Goal: Transaction & Acquisition: Obtain resource

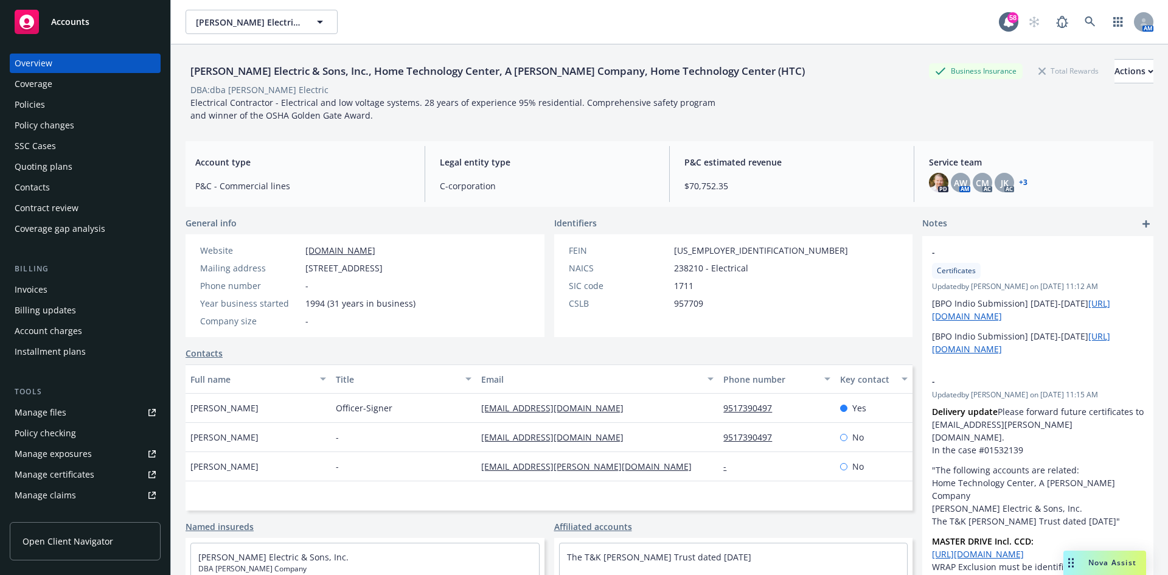
click at [44, 97] on div "Policies" at bounding box center [30, 104] width 30 height 19
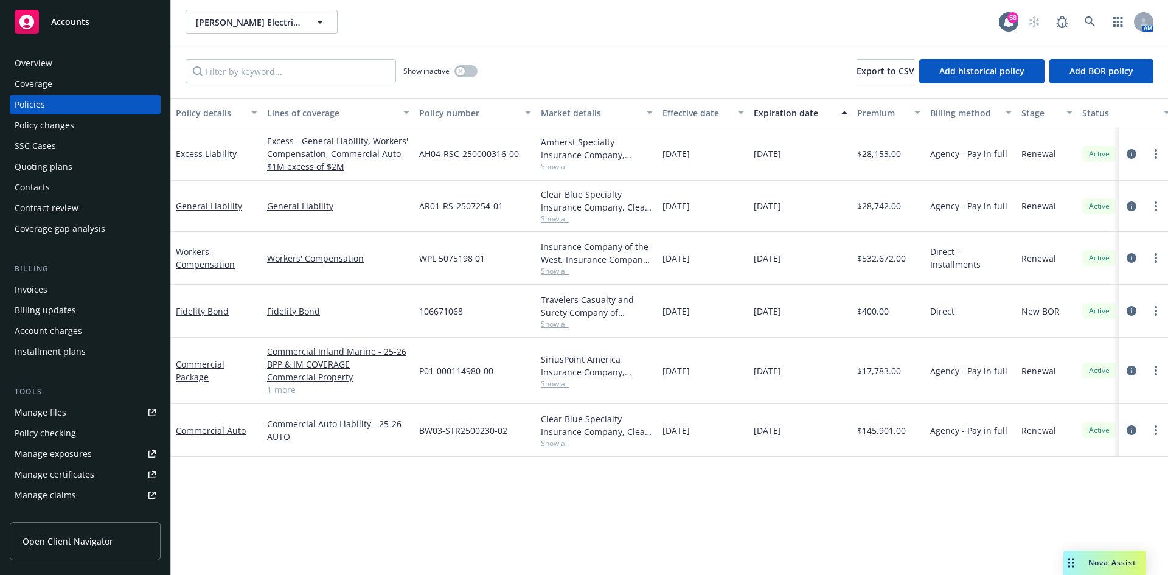
click at [67, 419] on link "Manage files" at bounding box center [85, 412] width 151 height 19
click at [199, 310] on link "Fidelity Bond" at bounding box center [202, 311] width 53 height 12
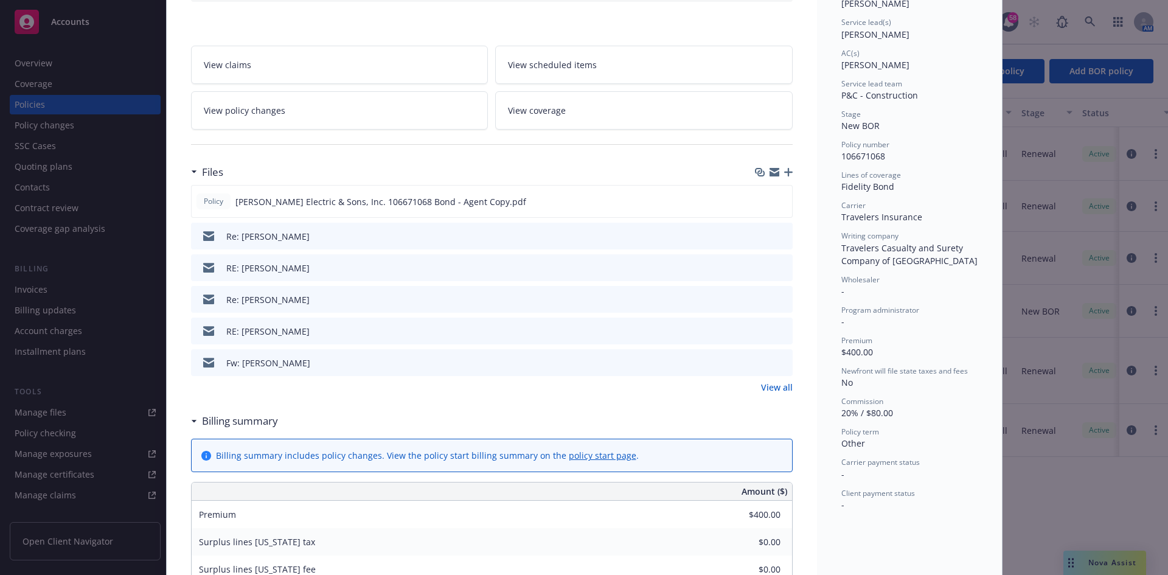
scroll to position [183, 0]
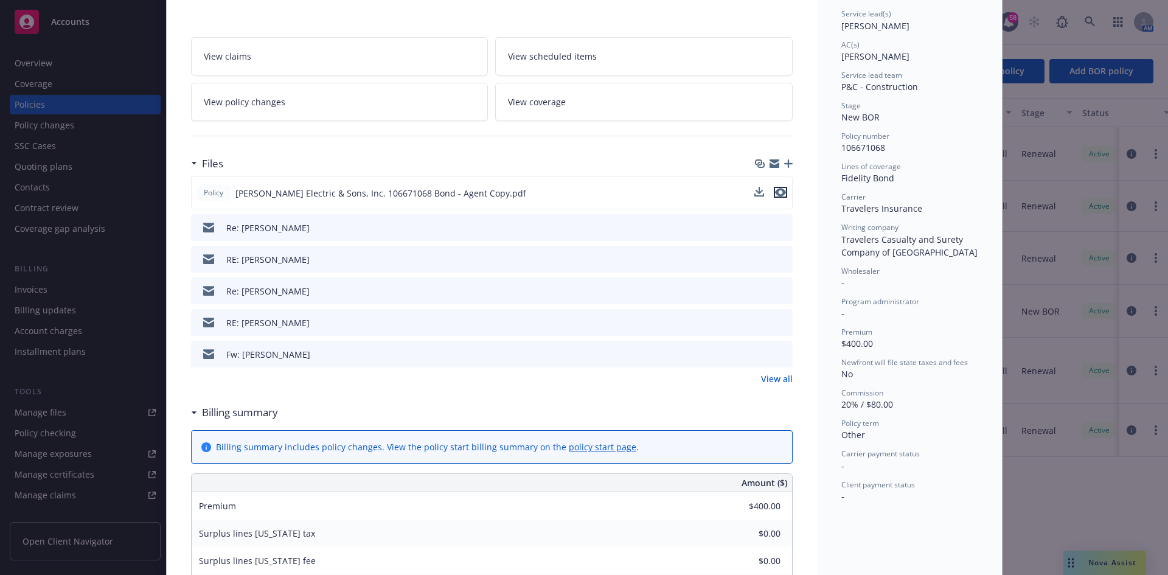
click at [778, 192] on icon "preview file" at bounding box center [780, 192] width 11 height 9
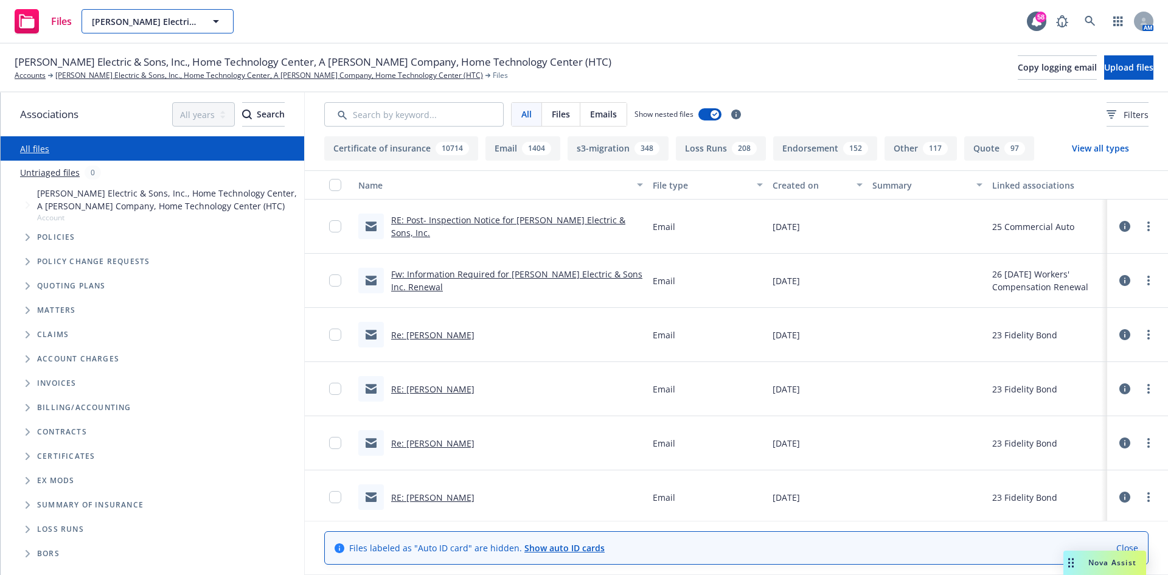
click at [170, 27] on span "Schamber Electric & Sons, Inc., Home Technology Center, A Schamber Company, Hom…" at bounding box center [144, 21] width 105 height 13
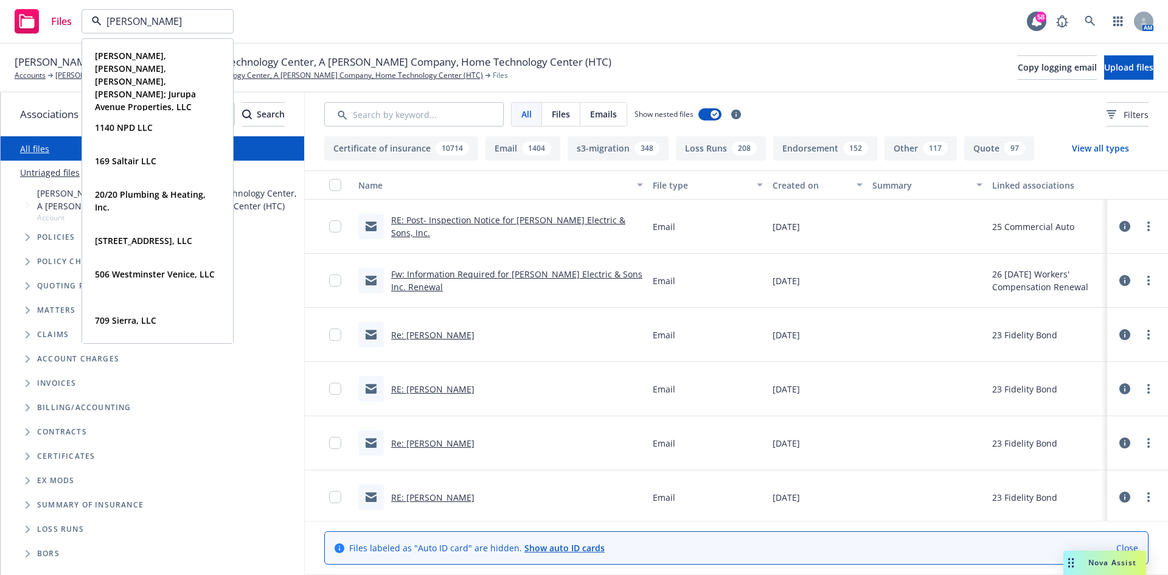
type input "alonzo"
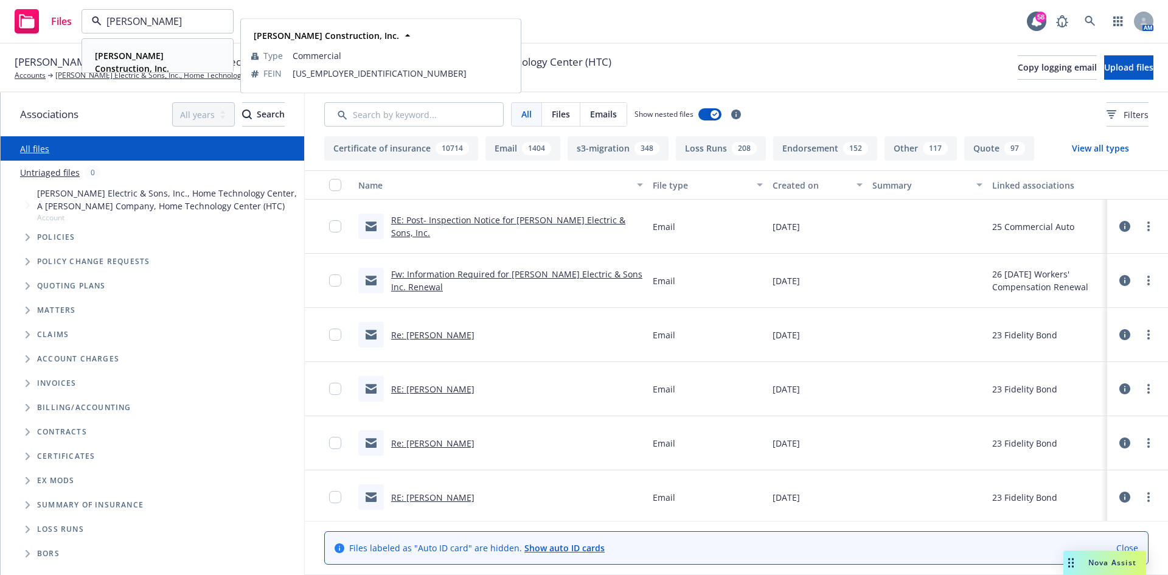
click at [169, 52] on strong "Alonzo Construction, Inc." at bounding box center [132, 62] width 74 height 24
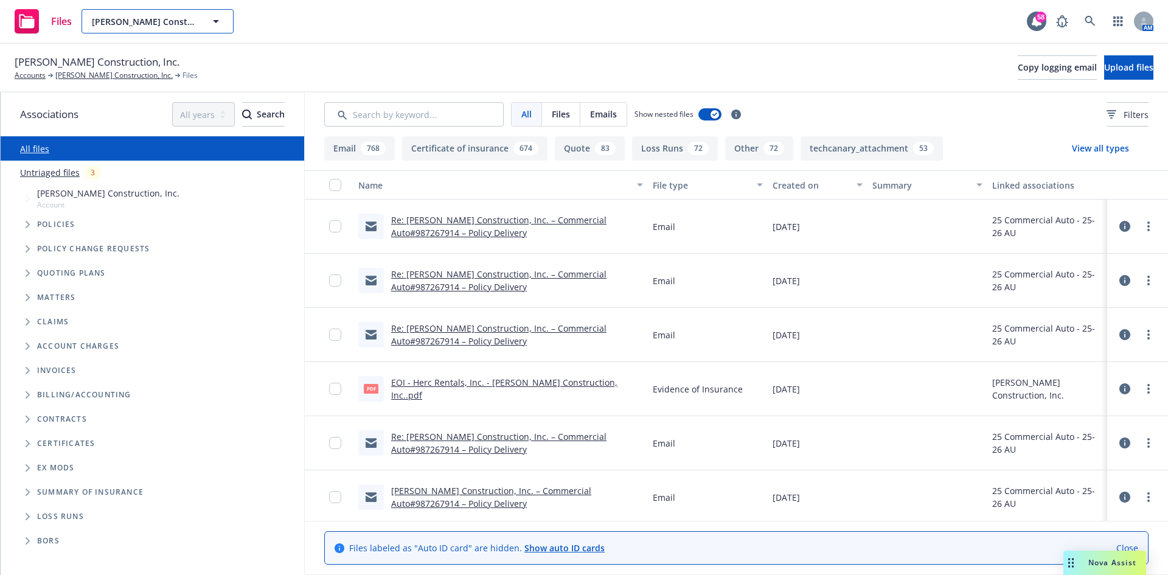
click at [103, 24] on span "Alonzo Construction, Inc." at bounding box center [144, 21] width 105 height 13
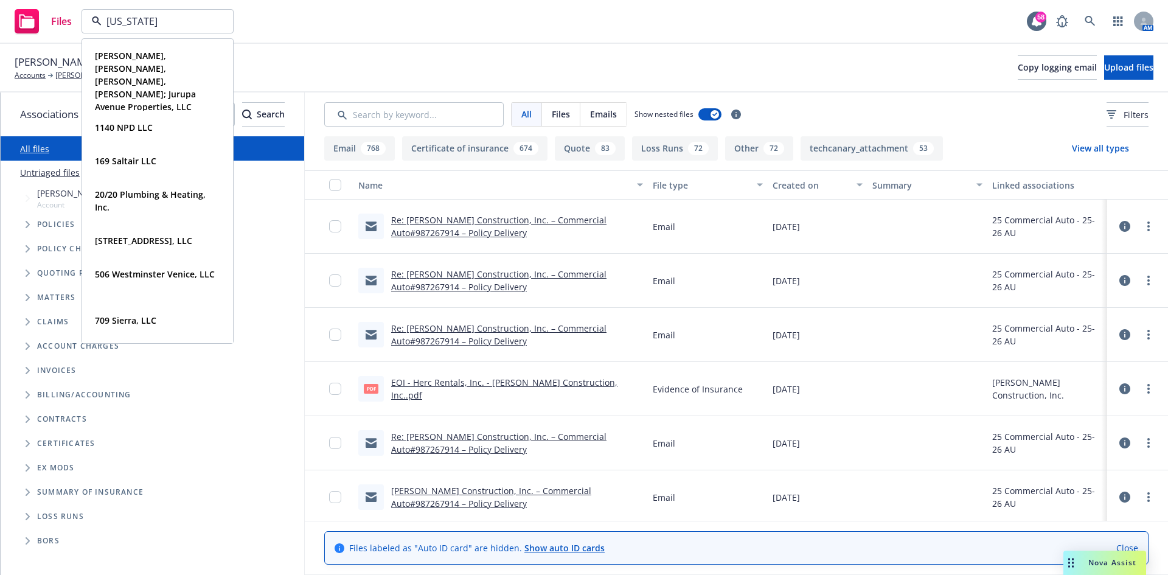
type input "arizona"
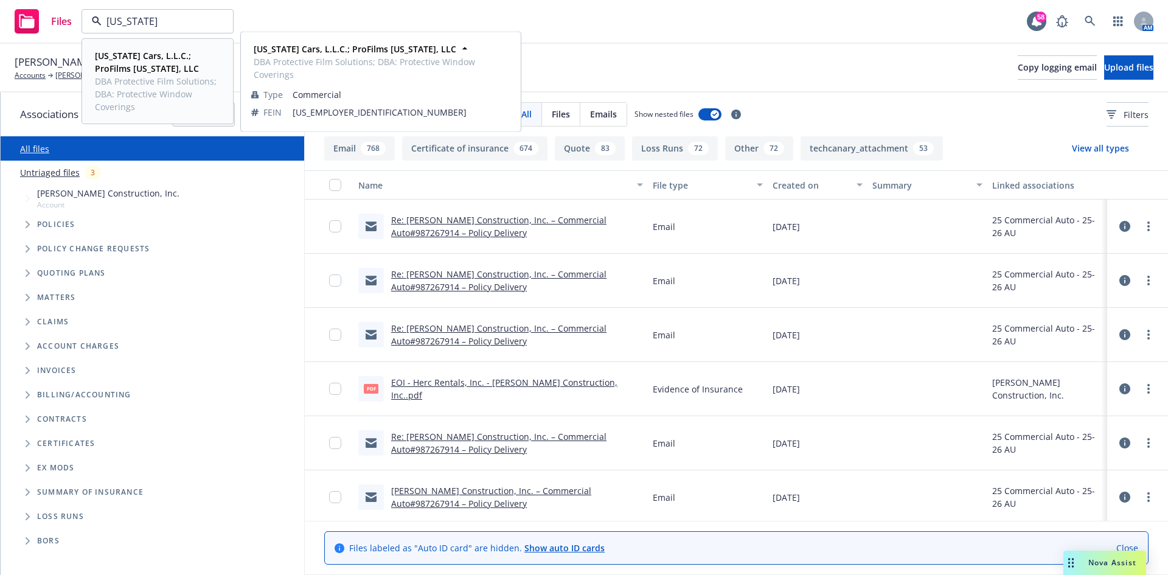
click at [109, 73] on strong "[US_STATE] Cars, L.L.C.; ProFilms [US_STATE], LLC" at bounding box center [147, 62] width 104 height 24
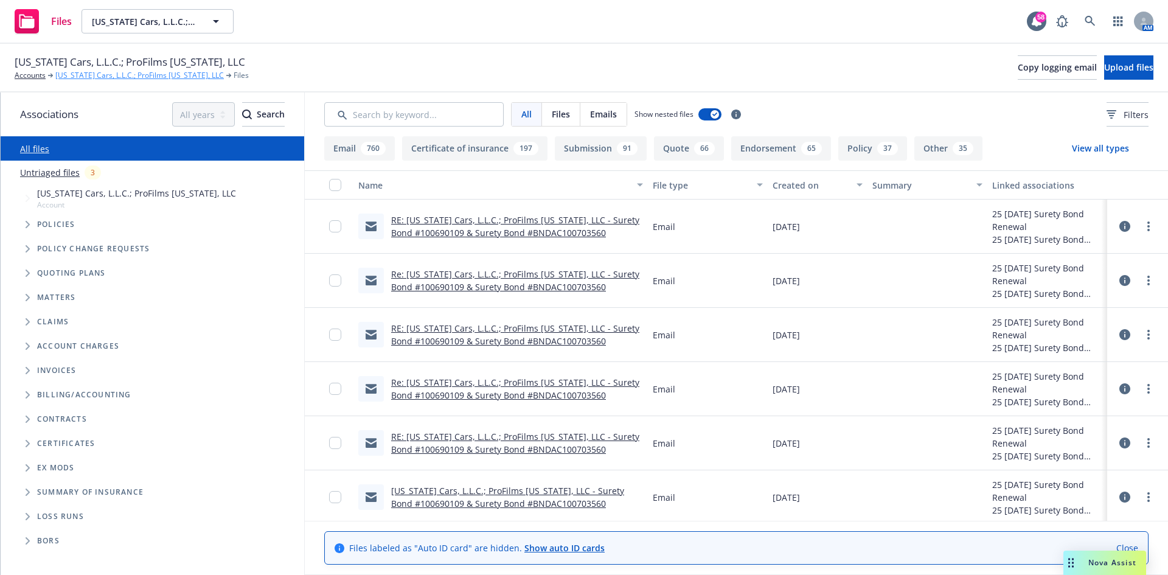
click at [91, 74] on link "[US_STATE] Cars, L.L.C.; ProFilms [US_STATE], LLC" at bounding box center [139, 75] width 169 height 11
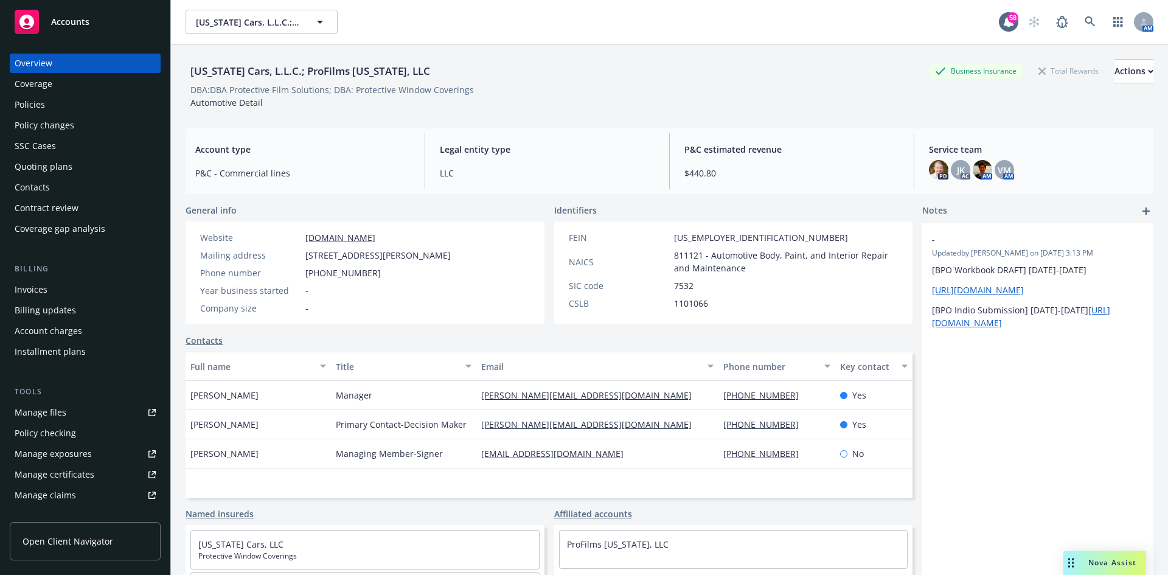
click at [34, 111] on div "Policies" at bounding box center [30, 104] width 30 height 19
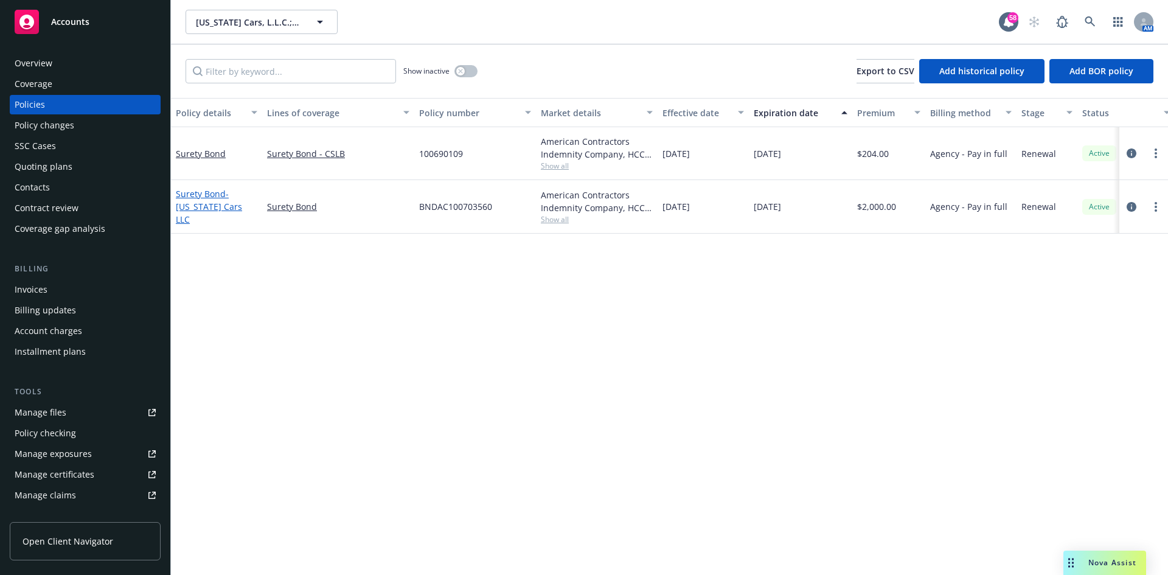
click at [215, 204] on link "Surety Bond - Arizona Cars LLC" at bounding box center [209, 206] width 66 height 37
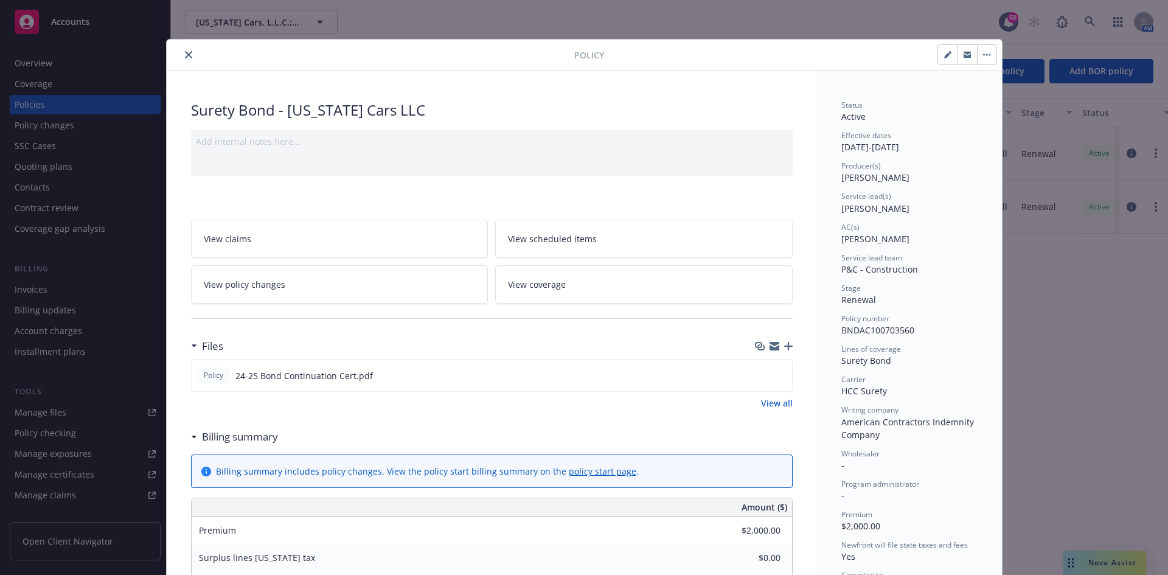
click at [769, 404] on link "View all" at bounding box center [777, 403] width 32 height 13
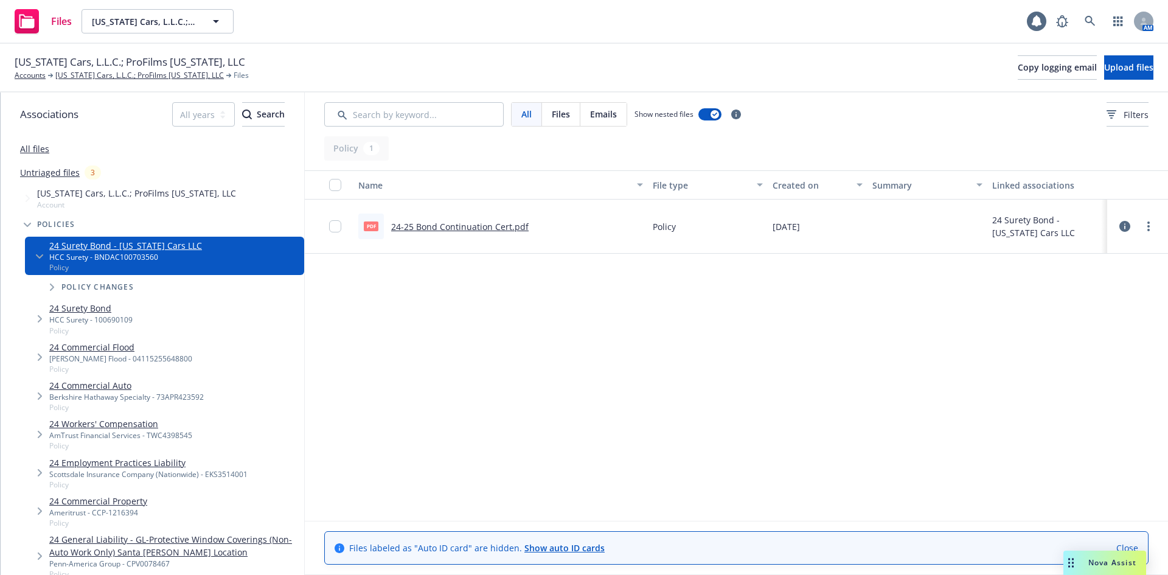
click at [431, 224] on link "24-25 Bond Continuation Cert.pdf" at bounding box center [460, 227] width 138 height 12
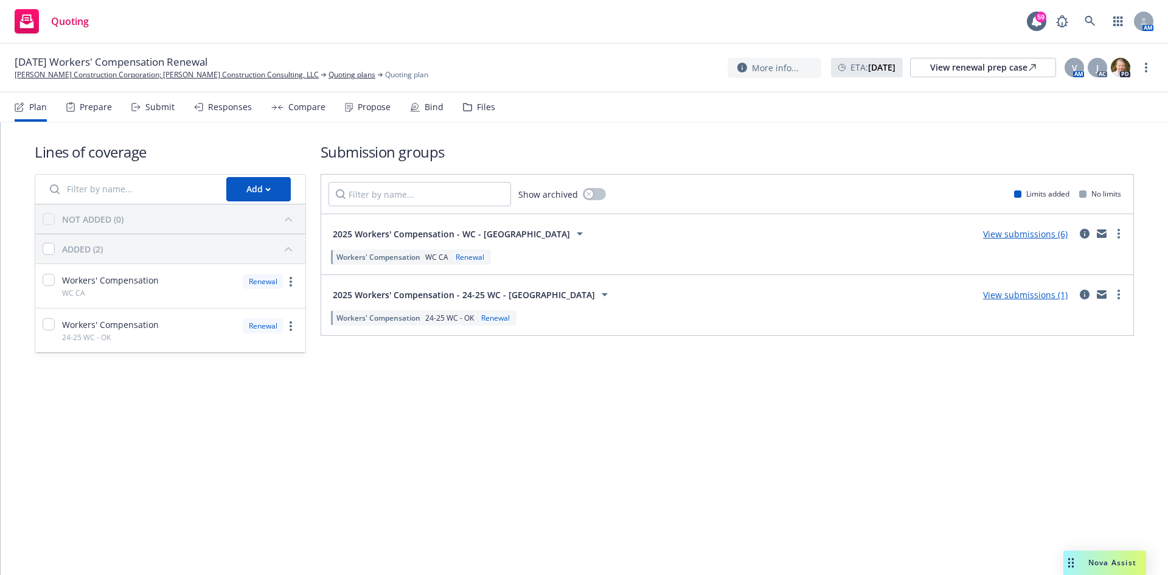
click at [1050, 235] on link "View submissions (6)" at bounding box center [1025, 234] width 85 height 12
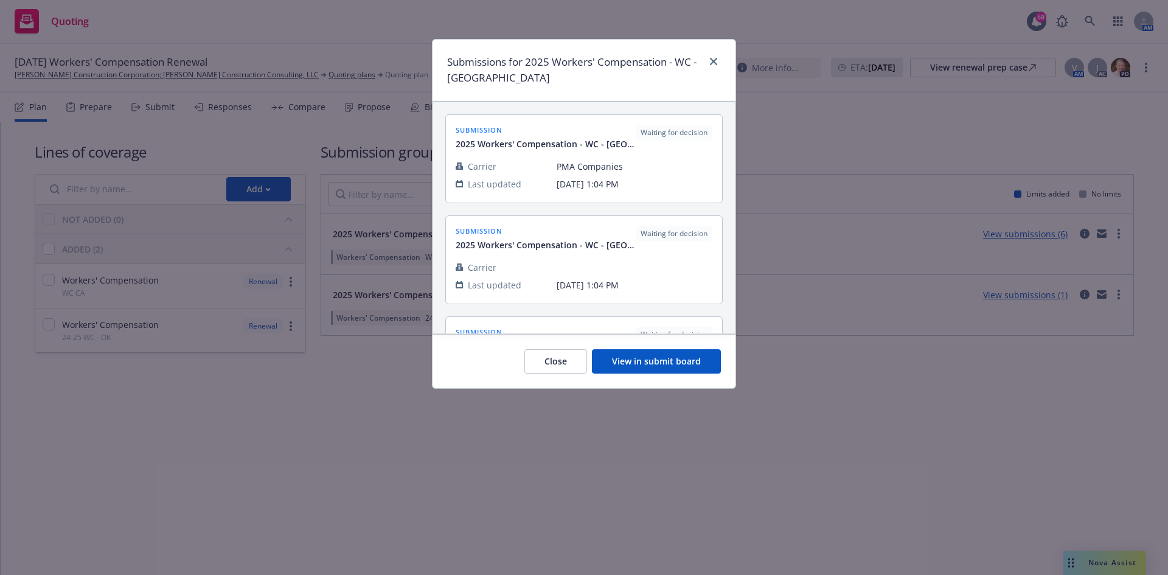
click at [680, 363] on button "View in submit board" at bounding box center [656, 361] width 129 height 24
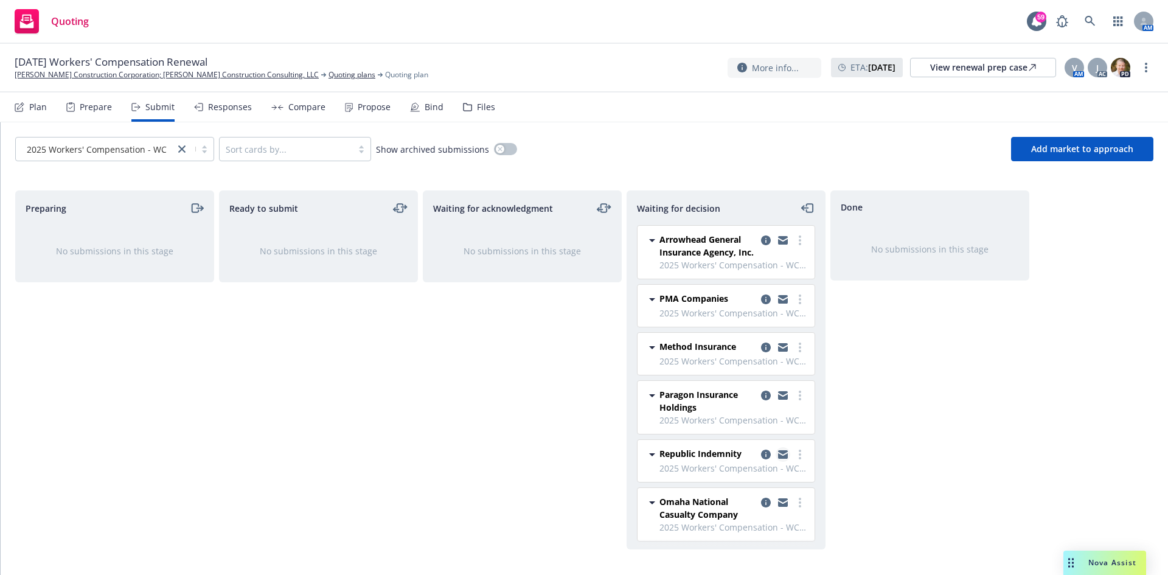
click at [778, 458] on icon "copy logging email" at bounding box center [783, 455] width 10 height 5
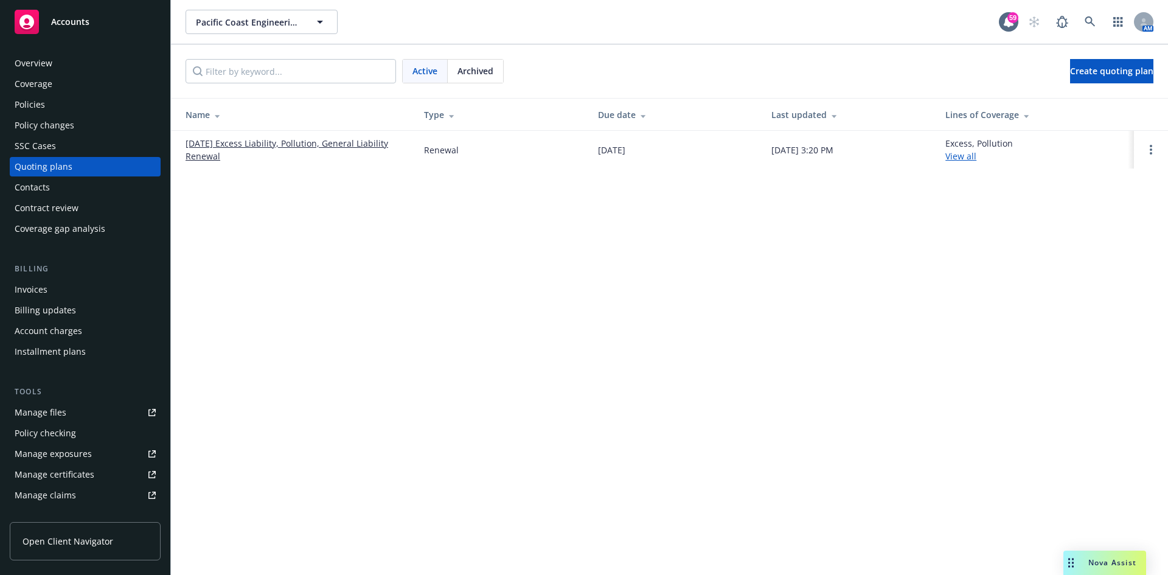
click at [33, 106] on div "Policies" at bounding box center [30, 104] width 30 height 19
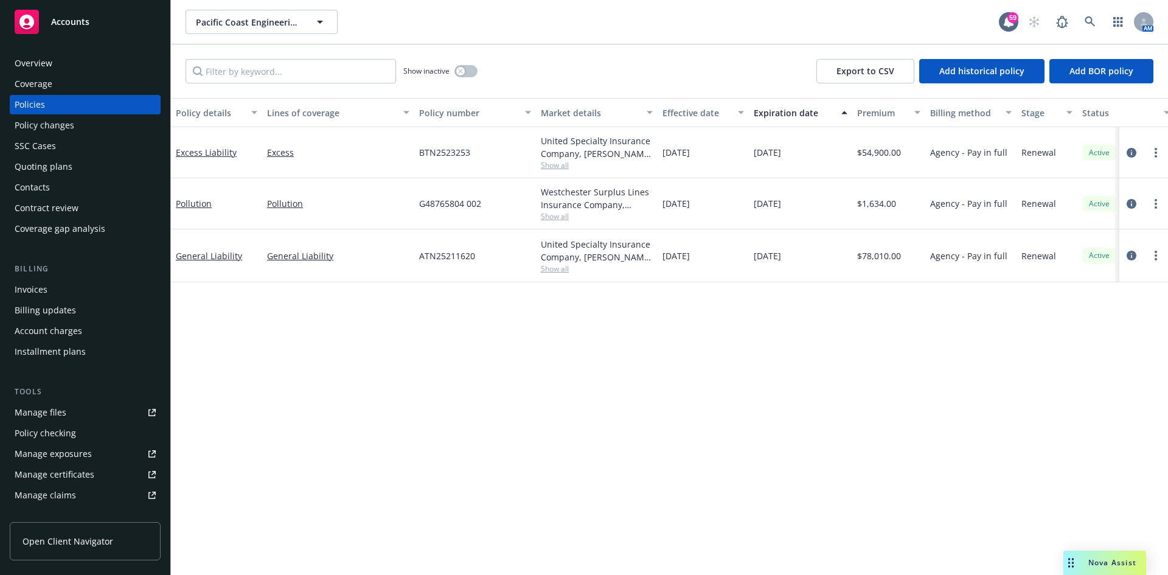
click at [71, 410] on link "Manage files" at bounding box center [85, 412] width 151 height 19
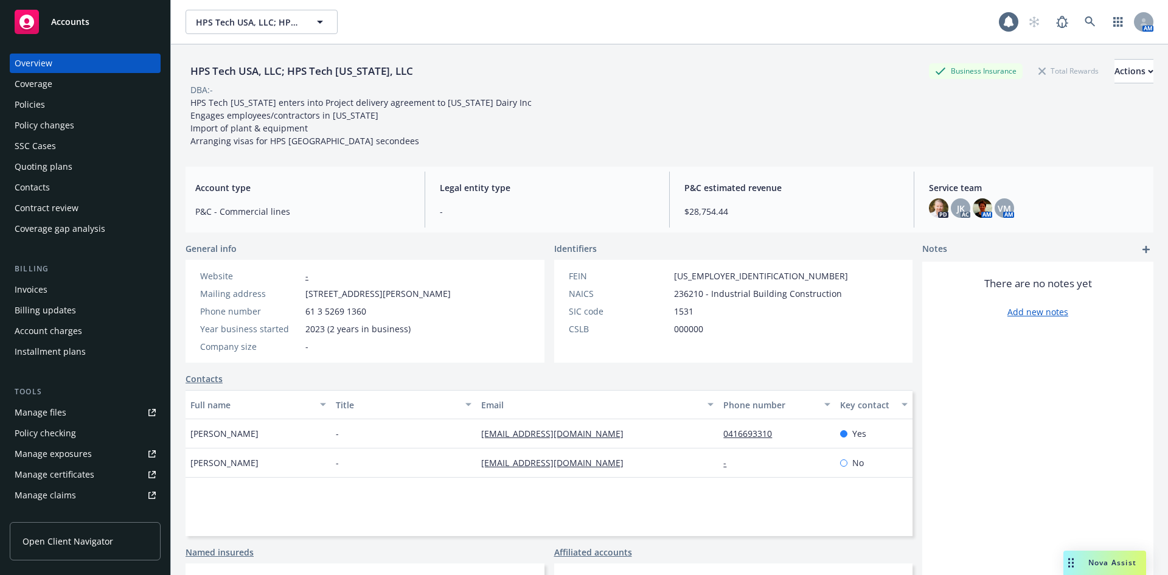
click at [62, 106] on div "Policies" at bounding box center [85, 104] width 141 height 19
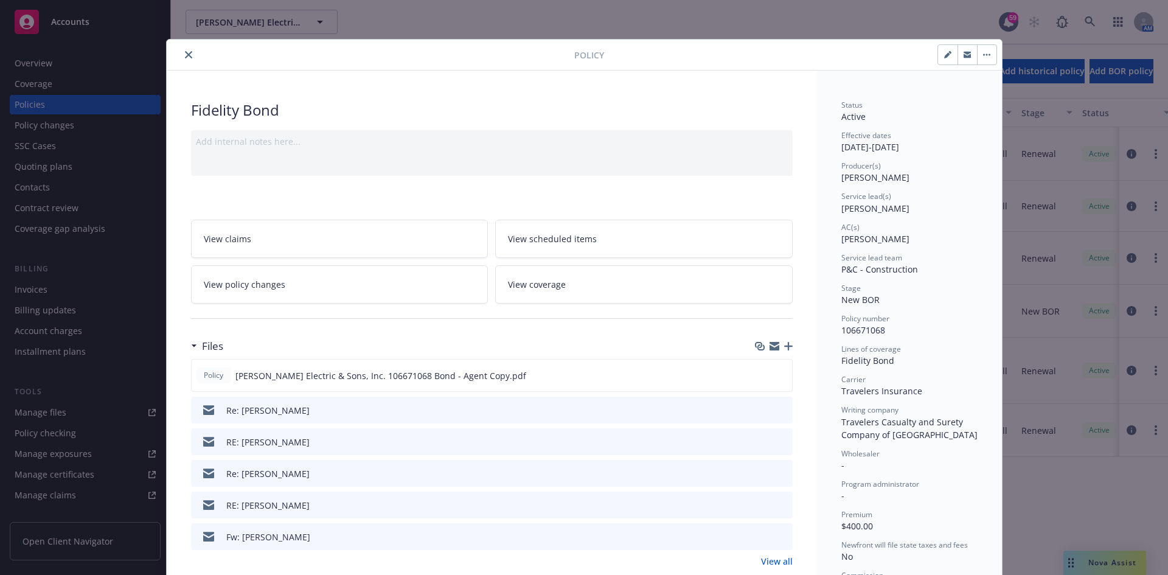
click at [190, 55] on button "close" at bounding box center [188, 54] width 15 height 15
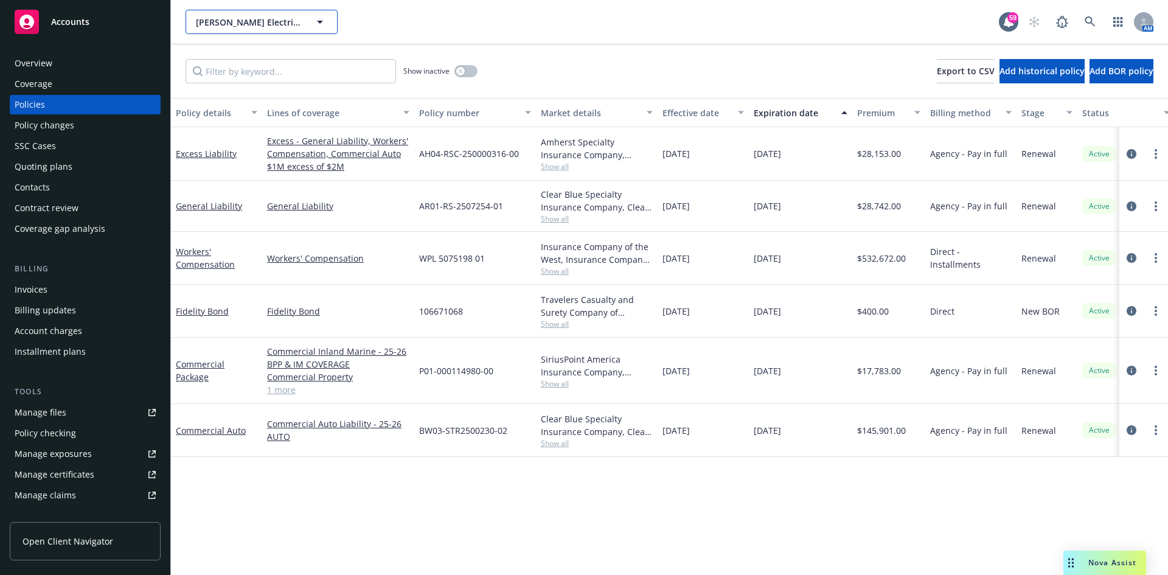
click at [267, 28] on span "[PERSON_NAME] Electric & Sons, Inc., Home Technology Center, A [PERSON_NAME] Co…" at bounding box center [248, 22] width 105 height 13
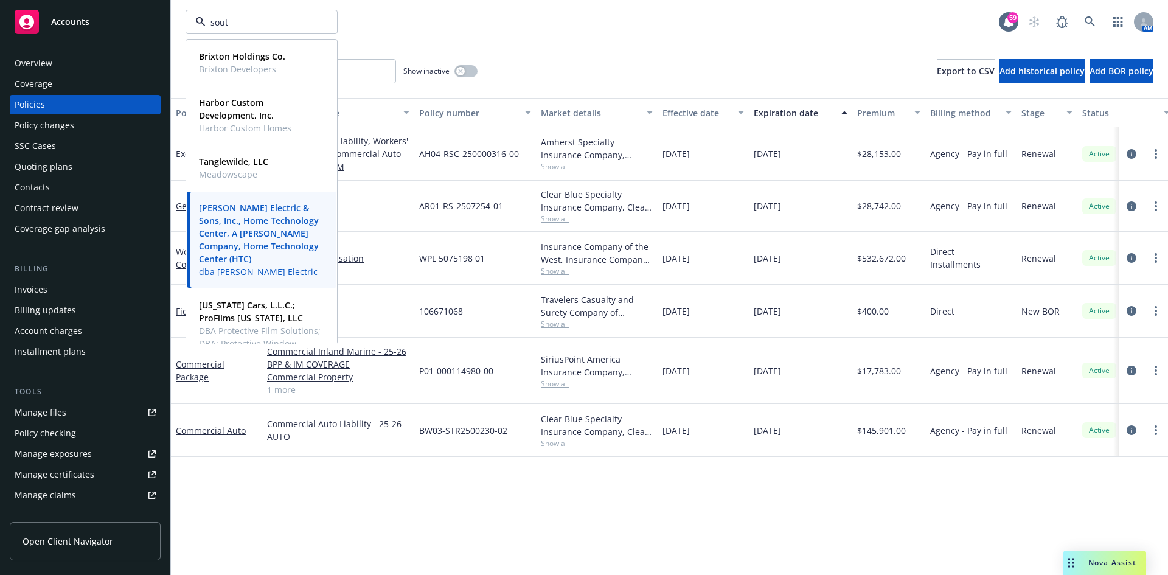
type input "south"
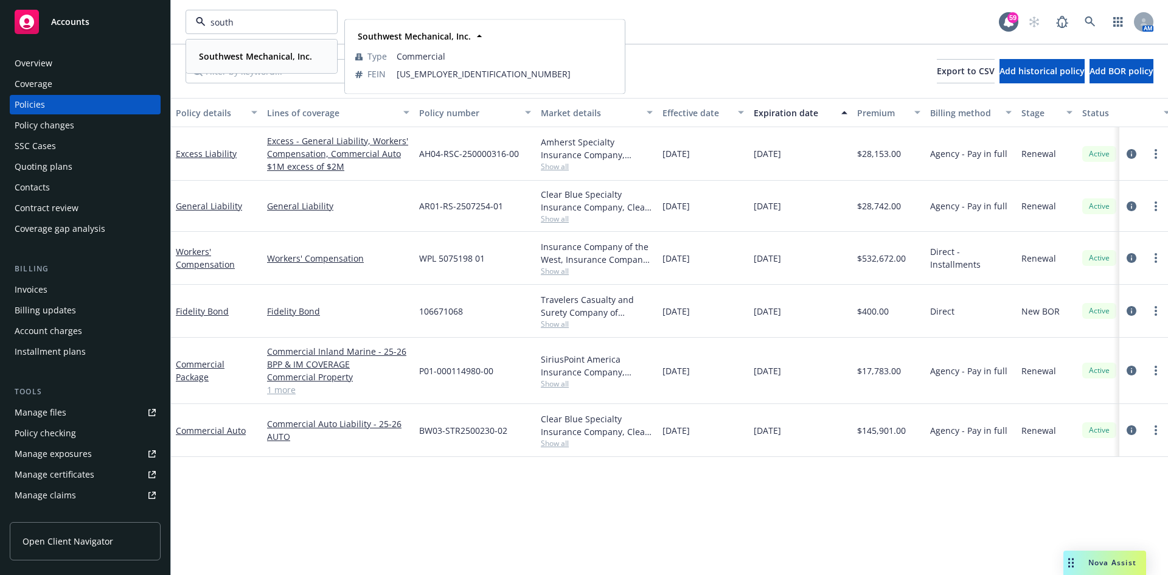
click at [261, 53] on strong "Southwest Mechanical, Inc." at bounding box center [255, 57] width 113 height 12
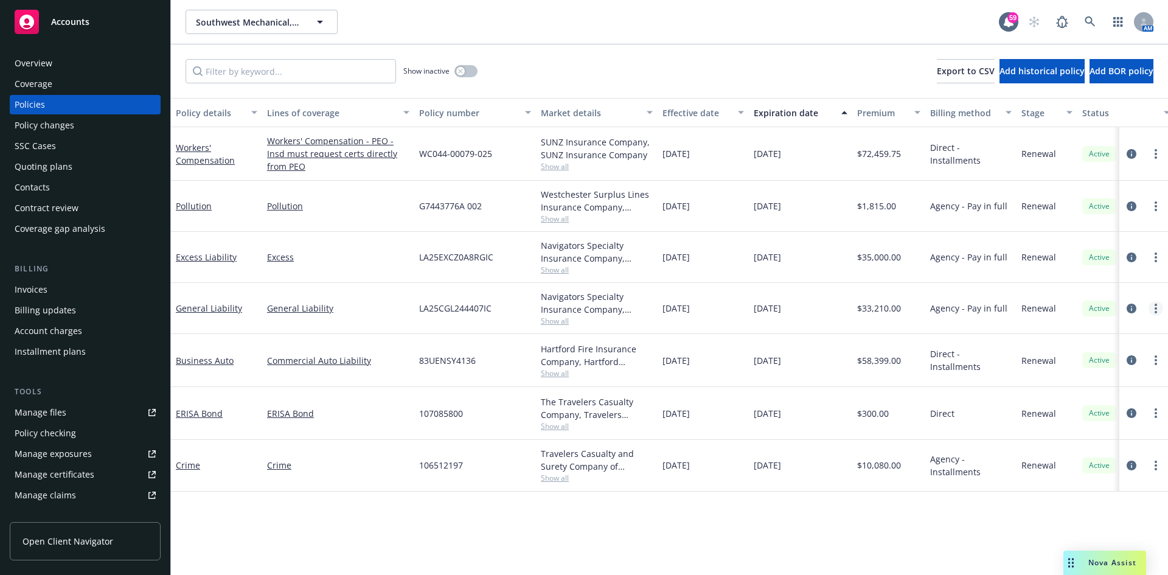
click at [1154, 305] on link "more" at bounding box center [1156, 308] width 15 height 15
drag, startPoint x: 1085, startPoint y: 476, endPoint x: 1090, endPoint y: 473, distance: 6.3
click at [1085, 476] on link "Copy logging email" at bounding box center [1091, 479] width 143 height 24
